Goal: Check status: Check status

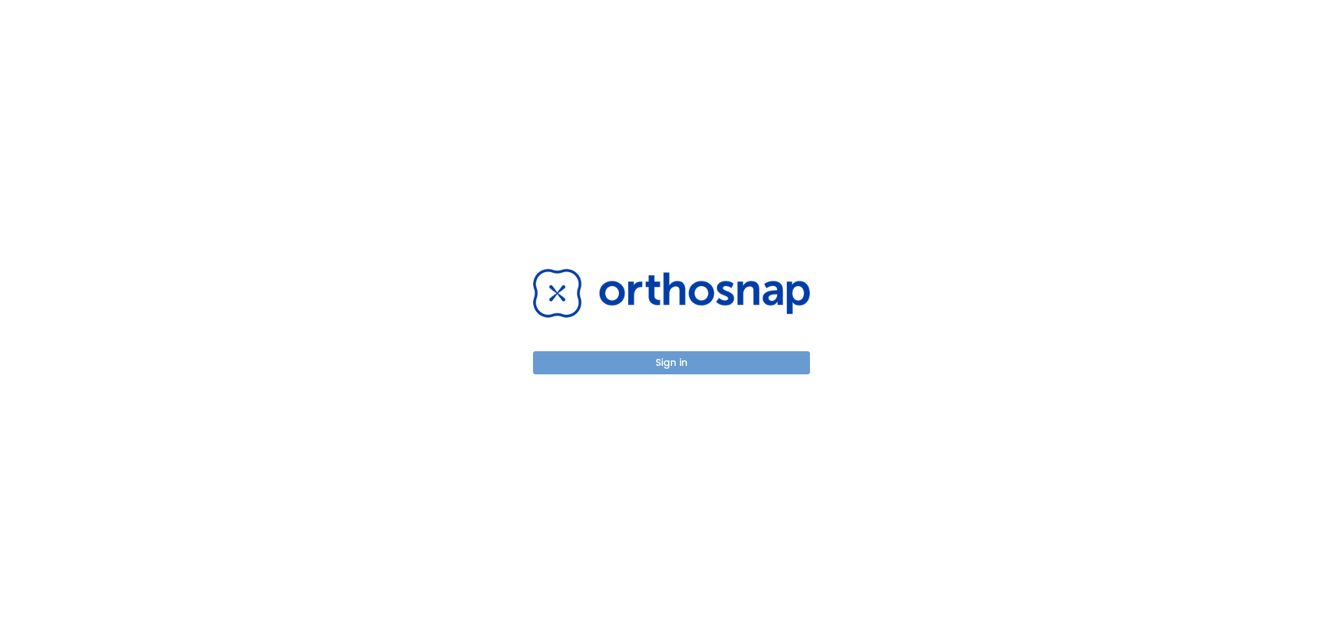
click at [597, 359] on button "Sign in" at bounding box center [671, 362] width 277 height 23
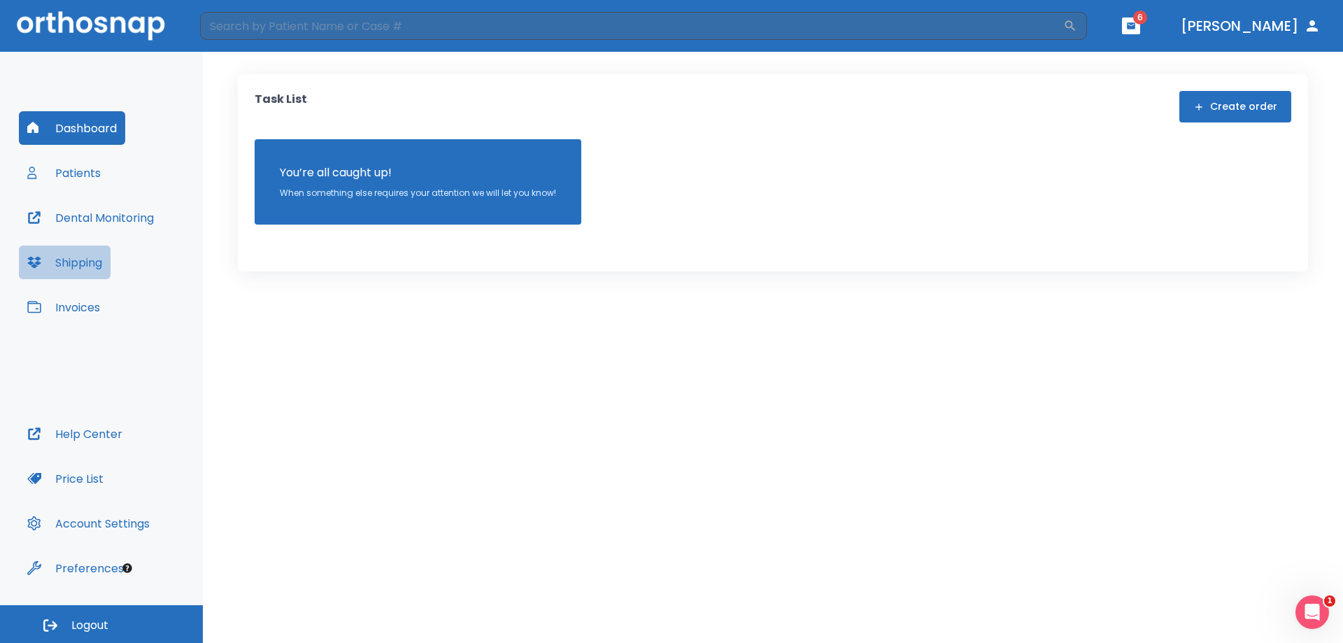
click at [108, 262] on button "Shipping" at bounding box center [65, 263] width 92 height 34
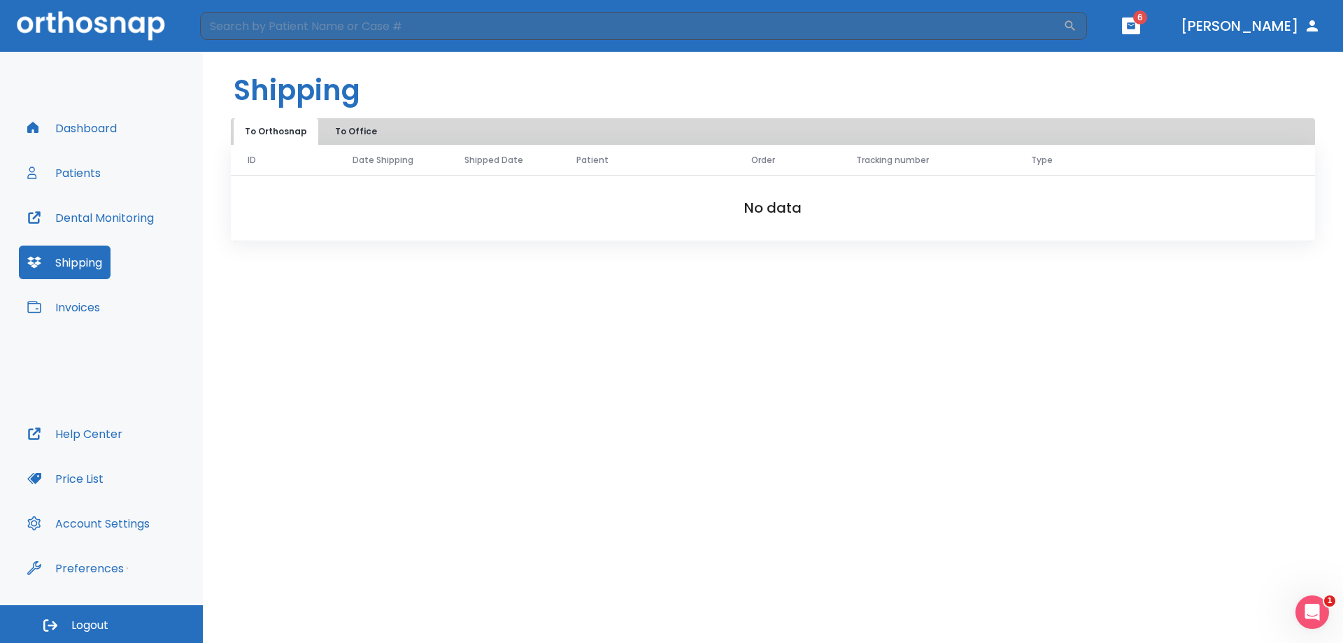
click at [355, 133] on button "To Office" at bounding box center [356, 131] width 70 height 27
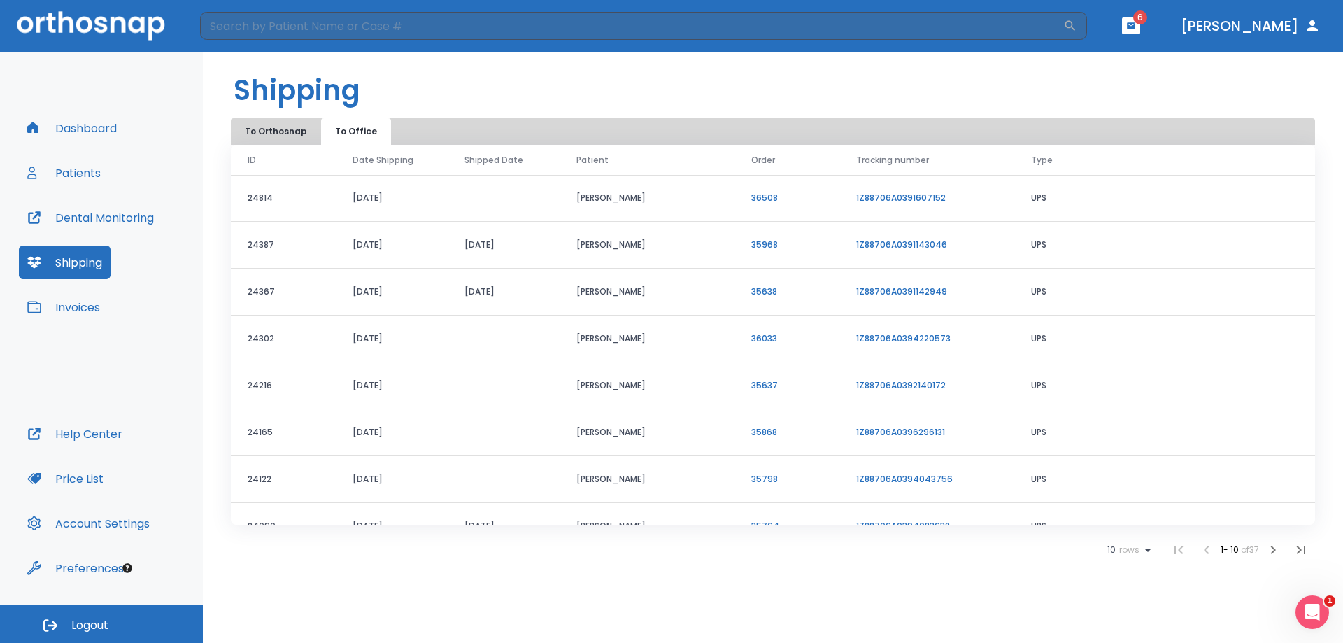
click at [871, 197] on link "1Z88706A0391607152" at bounding box center [901, 198] width 90 height 12
click at [763, 195] on link "36508" at bounding box center [765, 198] width 27 height 12
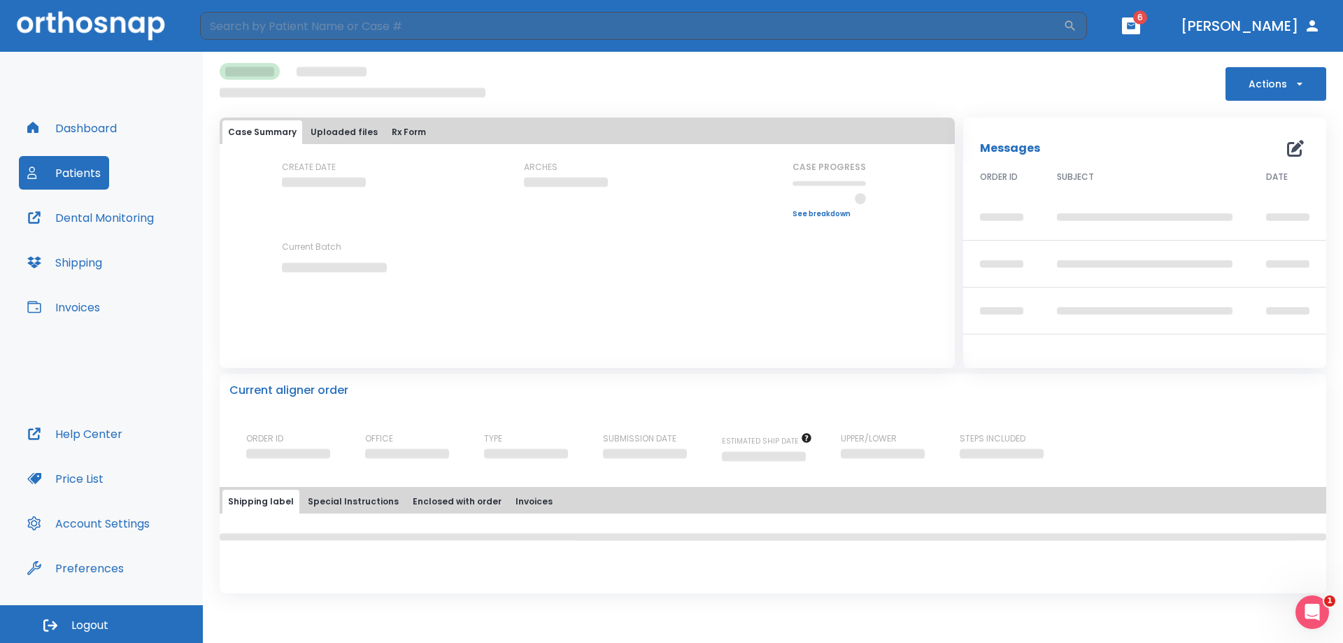
click at [340, 137] on button "Uploaded files" at bounding box center [344, 132] width 78 height 24
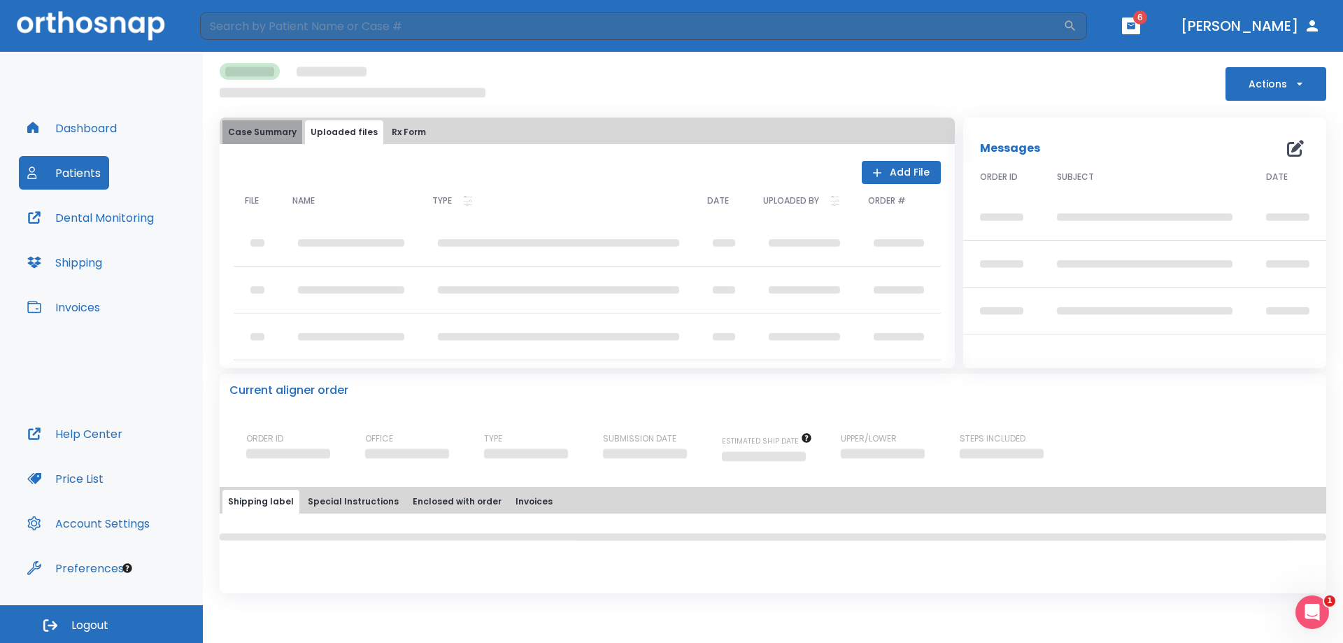
click at [281, 134] on button "Case Summary" at bounding box center [263, 132] width 80 height 24
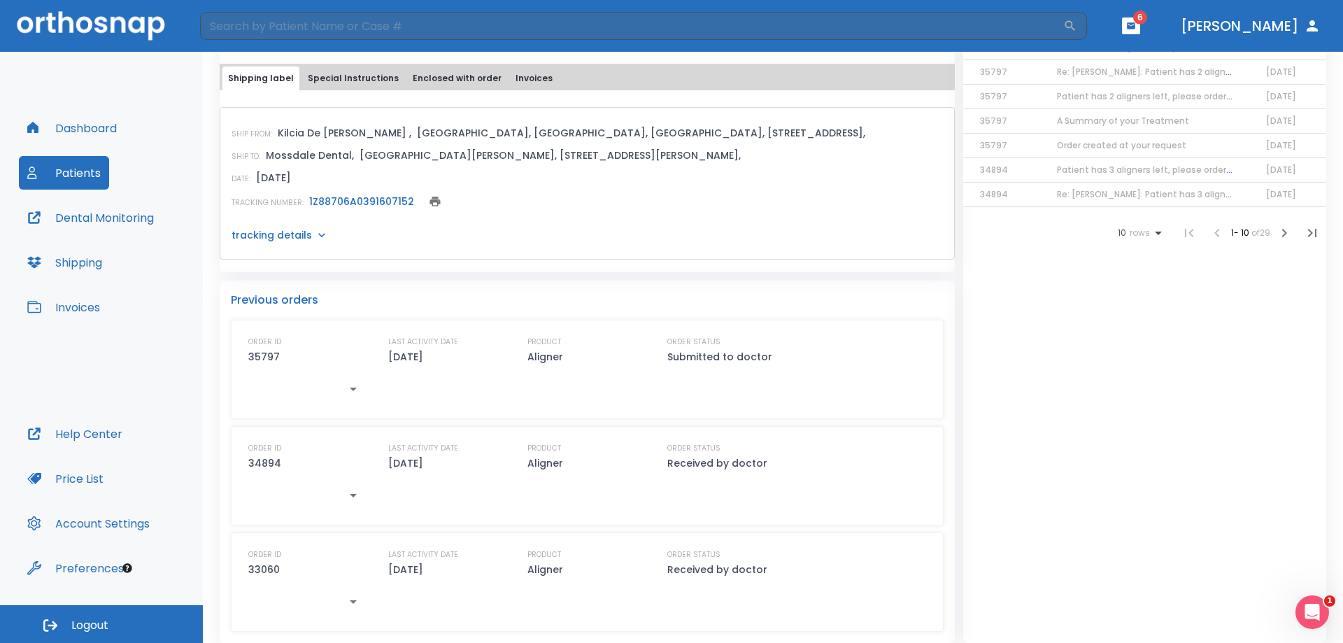
scroll to position [587, 0]
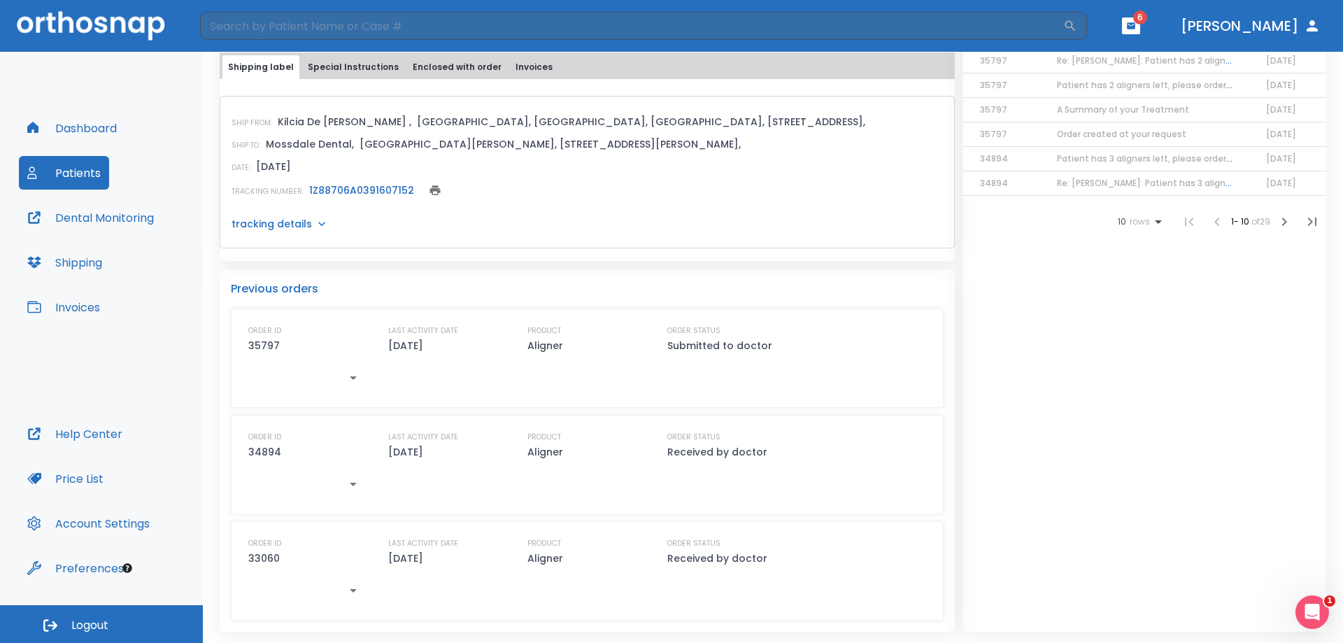
click at [289, 227] on p "tracking details" at bounding box center [272, 224] width 80 height 14
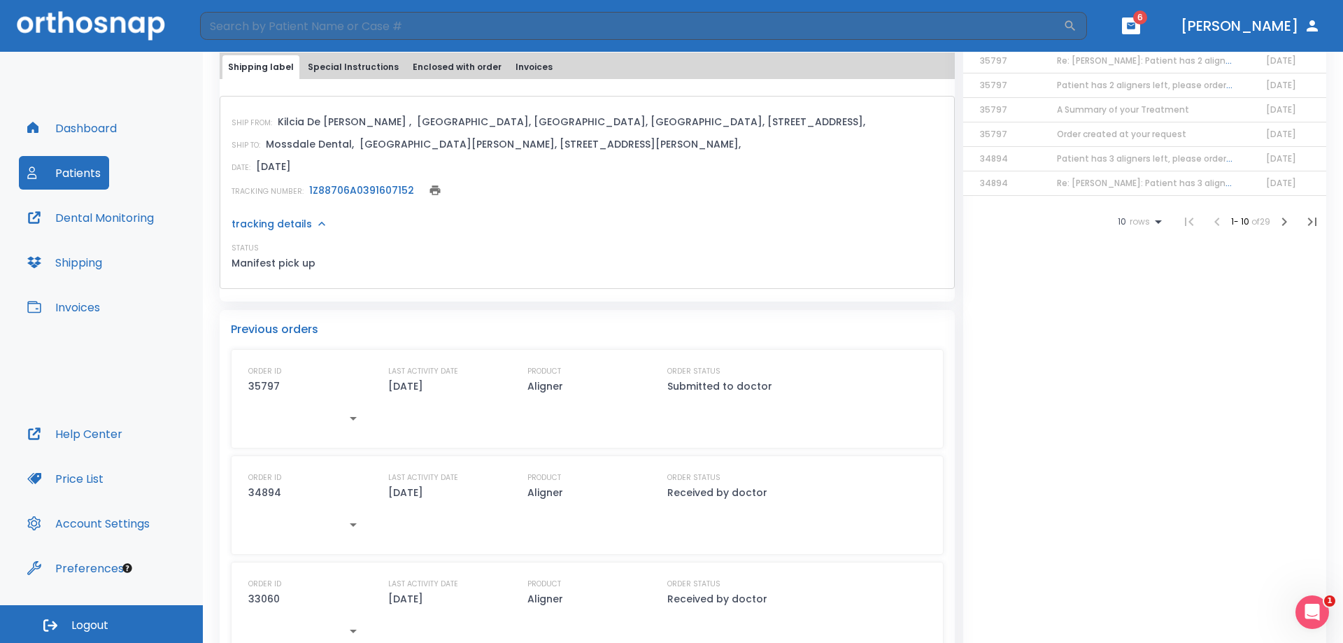
click at [333, 188] on link "1Z88706A0391607152" at bounding box center [361, 190] width 105 height 14
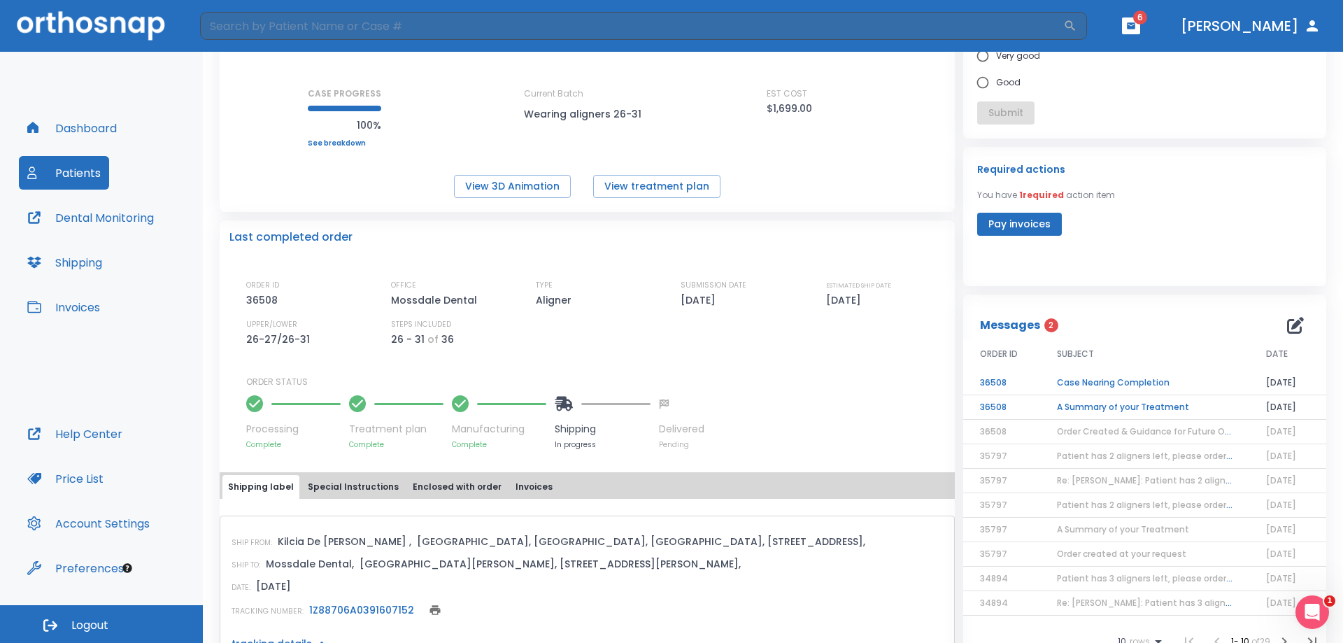
scroll to position [97, 0]
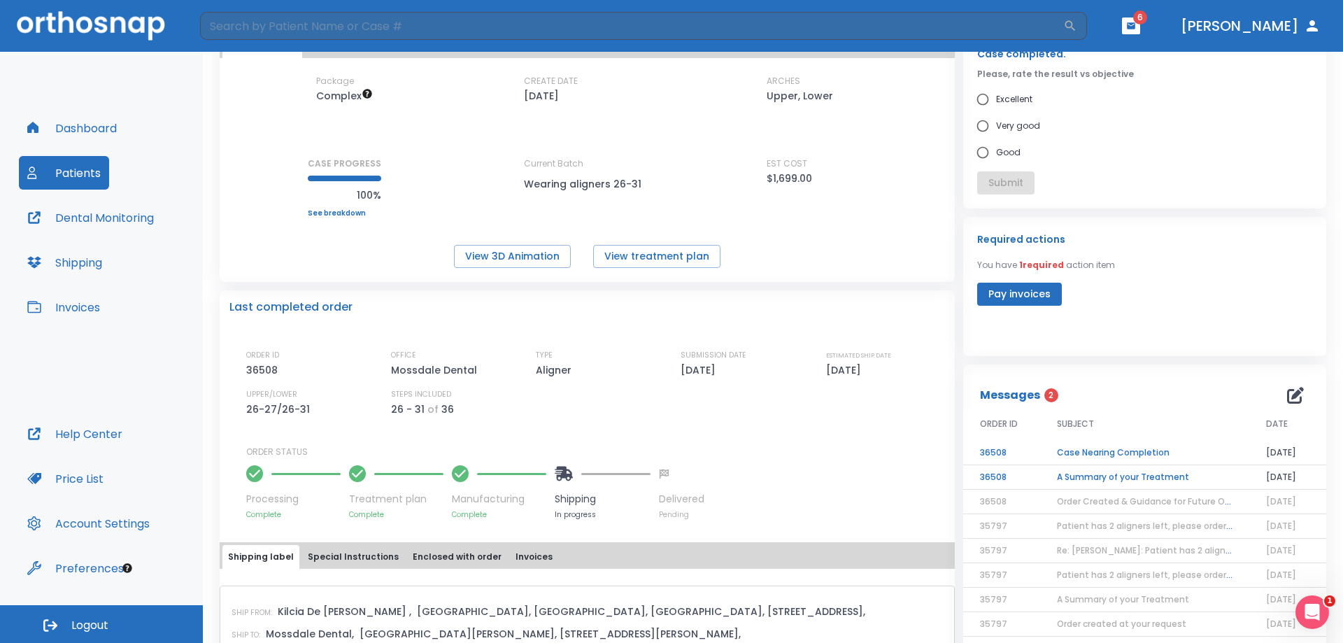
drag, startPoint x: 693, startPoint y: 539, endPoint x: 578, endPoint y: 633, distance: 149.2
